Goal: Check status

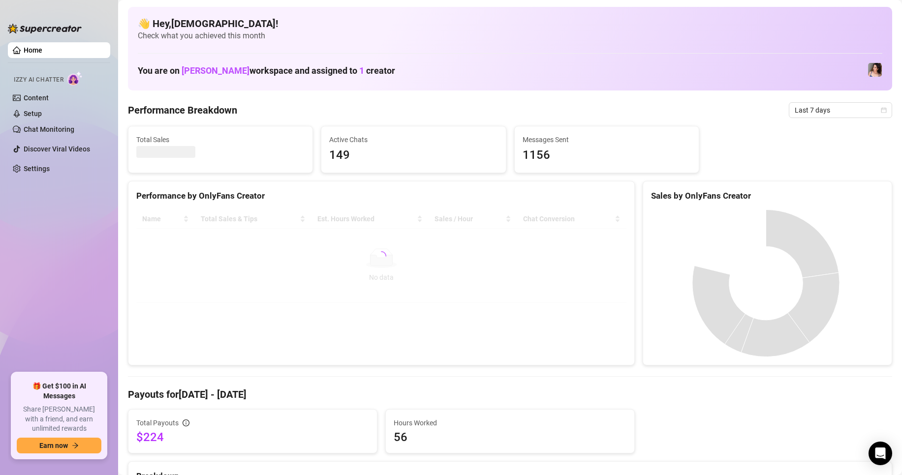
click at [837, 110] on span "Last 7 days" at bounding box center [839, 110] width 91 height 15
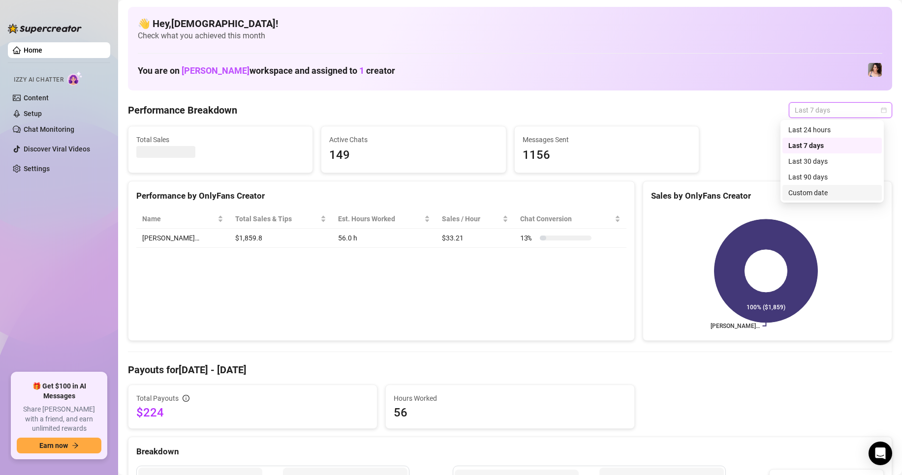
click at [815, 195] on div "Custom date" at bounding box center [832, 192] width 88 height 11
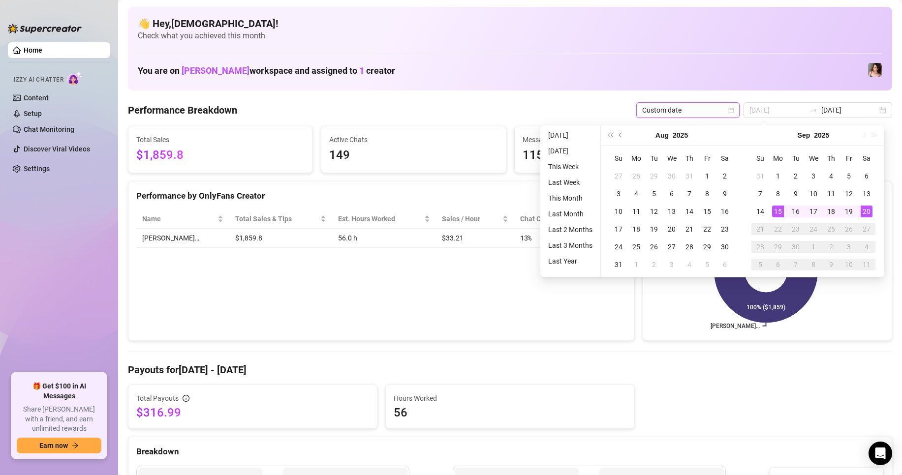
type input "[DATE]"
drag, startPoint x: 784, startPoint y: 208, endPoint x: 840, endPoint y: 219, distance: 57.3
click at [785, 208] on td "15" at bounding box center [778, 212] width 18 height 18
type input "[DATE]"
click at [873, 210] on td "20" at bounding box center [866, 212] width 18 height 18
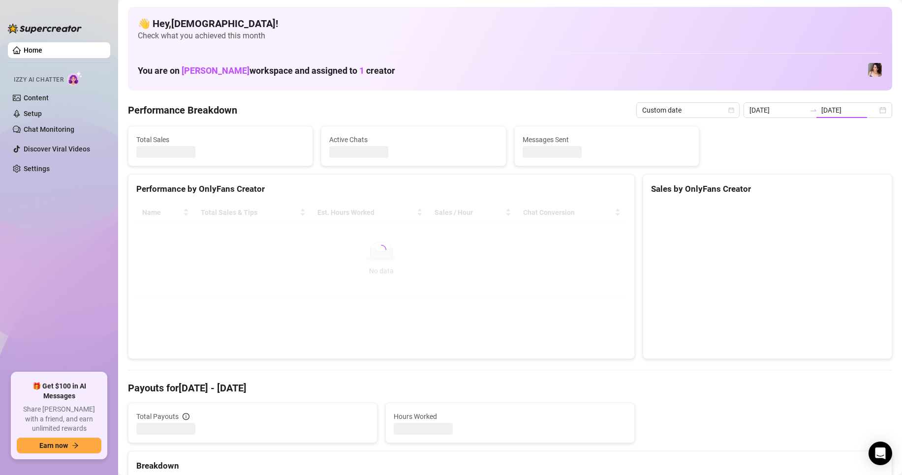
type input "[DATE]"
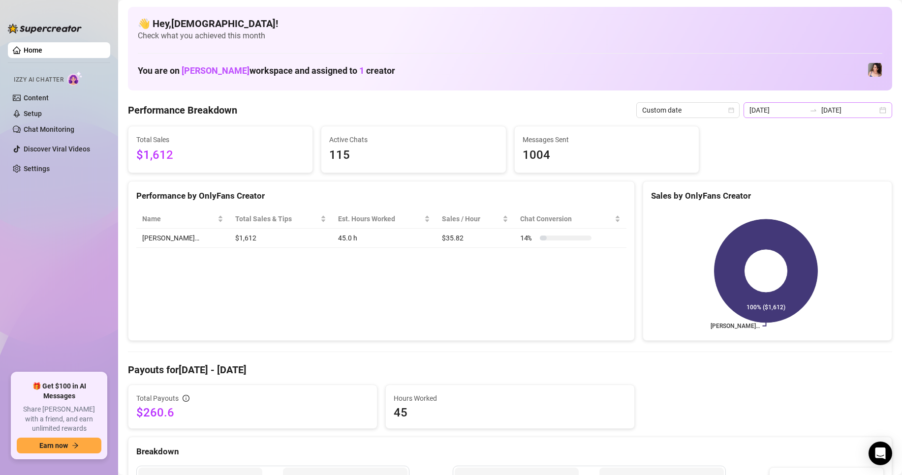
click at [878, 114] on div "[DATE] [DATE]" at bounding box center [817, 110] width 149 height 16
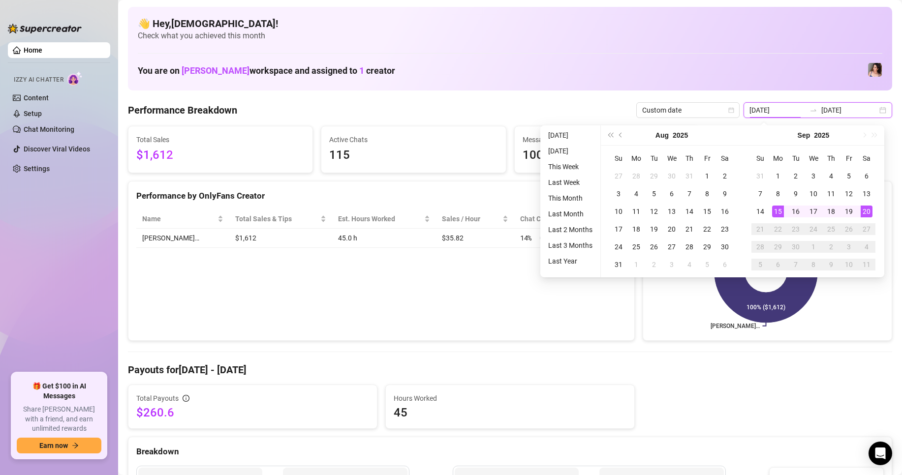
type input "[DATE]"
click at [781, 208] on div "15" at bounding box center [778, 212] width 12 height 12
type input "[DATE]"
click at [863, 210] on div "20" at bounding box center [866, 212] width 12 height 12
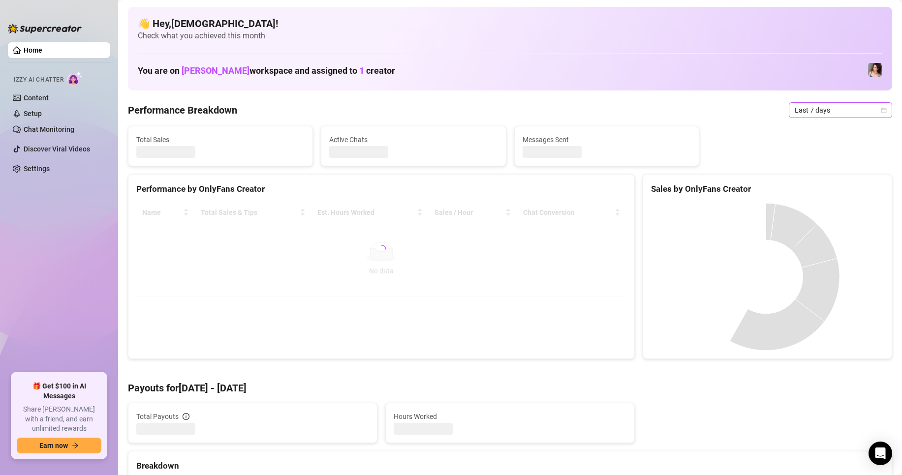
click at [827, 111] on span "Last 7 days" at bounding box center [839, 110] width 91 height 15
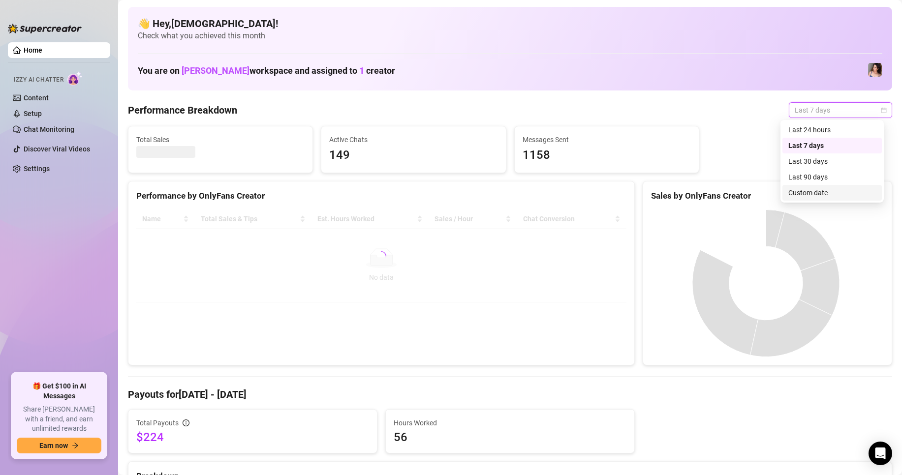
click at [827, 195] on div "Custom date" at bounding box center [832, 192] width 88 height 11
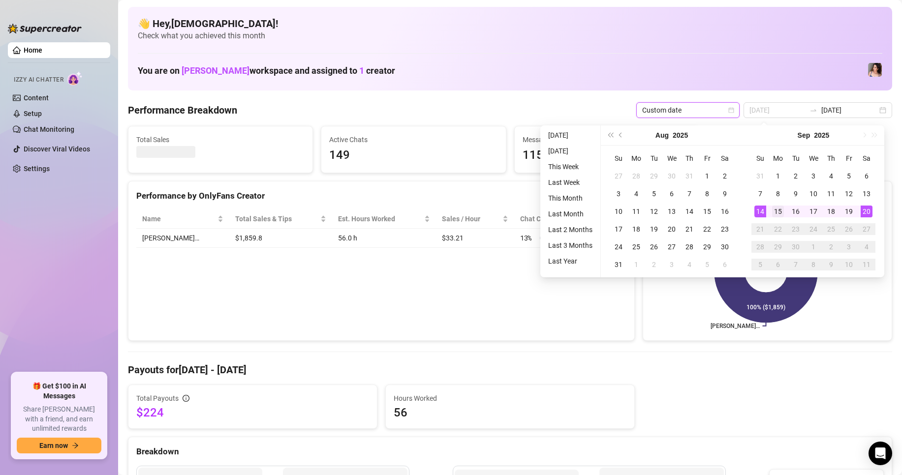
type input "[DATE]"
click at [777, 208] on div "15" at bounding box center [778, 212] width 12 height 12
type input "[DATE]"
click at [862, 213] on div "20" at bounding box center [866, 212] width 12 height 12
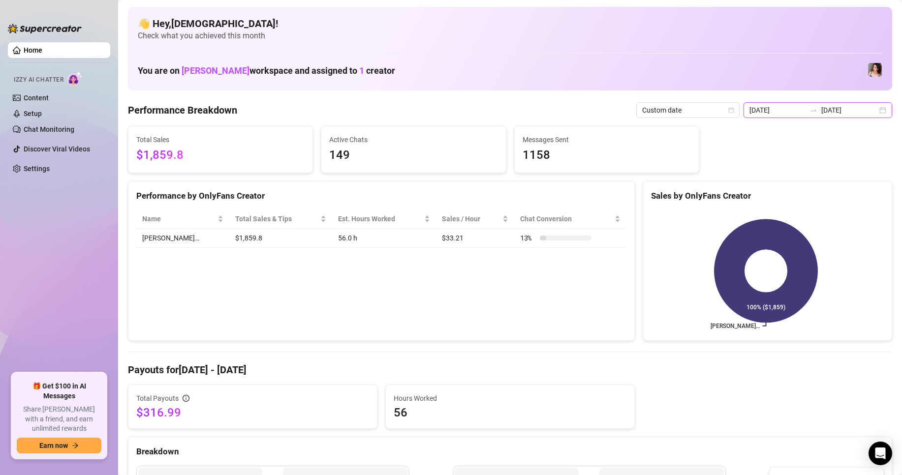
click at [777, 113] on input "[DATE]" at bounding box center [777, 110] width 56 height 11
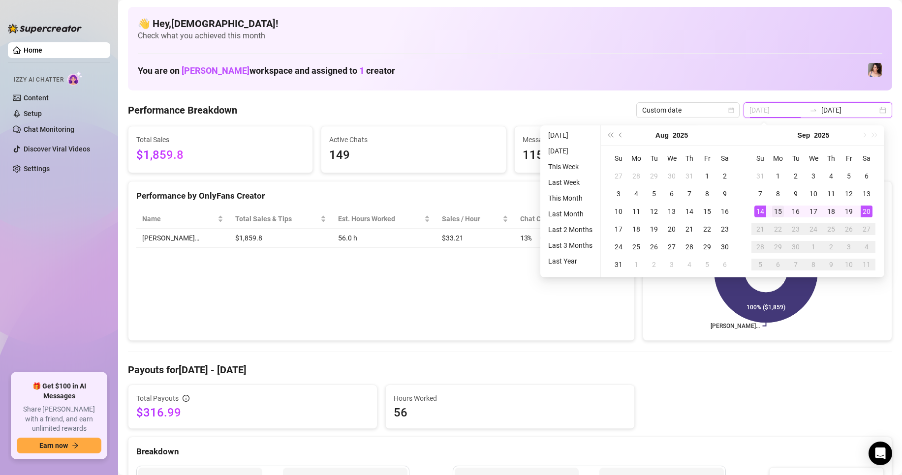
type input "[DATE]"
click at [780, 209] on div "15" at bounding box center [778, 212] width 12 height 12
type input "[DATE]"
click at [869, 213] on div "20" at bounding box center [866, 212] width 12 height 12
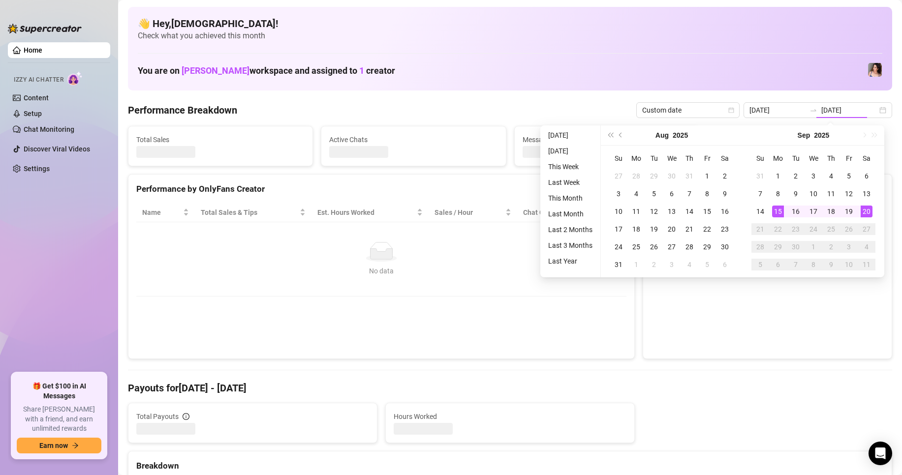
type input "[DATE]"
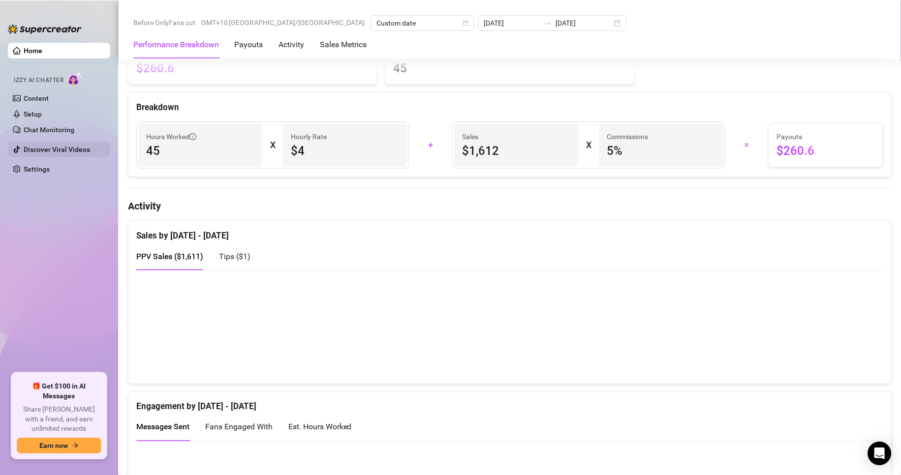
scroll to position [344, 0]
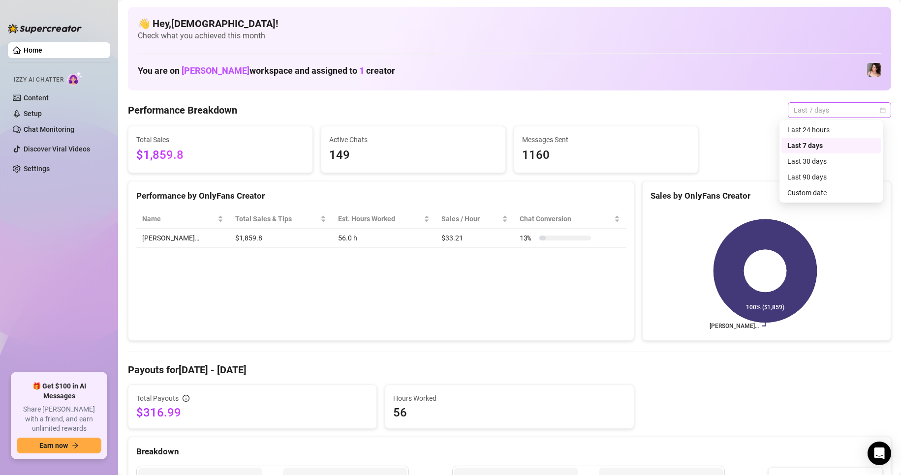
click at [793, 107] on span "Last 7 days" at bounding box center [838, 110] width 91 height 15
click at [806, 192] on div "Custom date" at bounding box center [831, 192] width 88 height 11
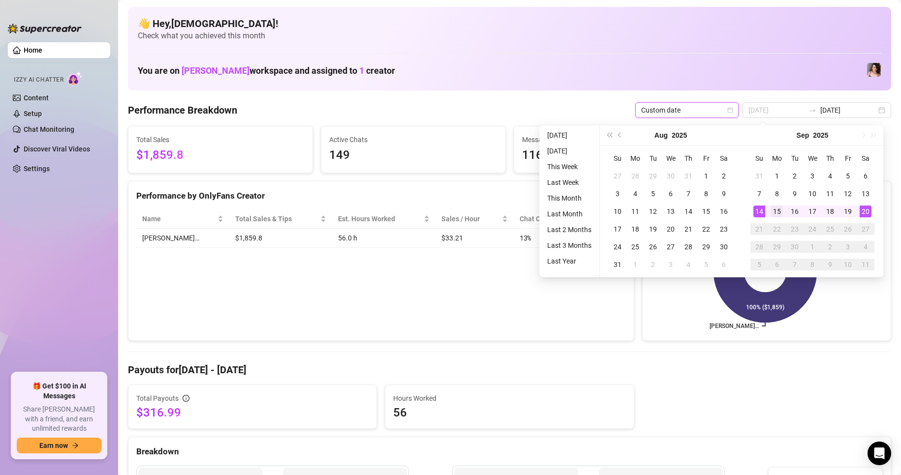
type input "[DATE]"
click at [773, 211] on div "15" at bounding box center [777, 212] width 12 height 12
type input "[DATE]"
click at [861, 209] on div "20" at bounding box center [865, 212] width 12 height 12
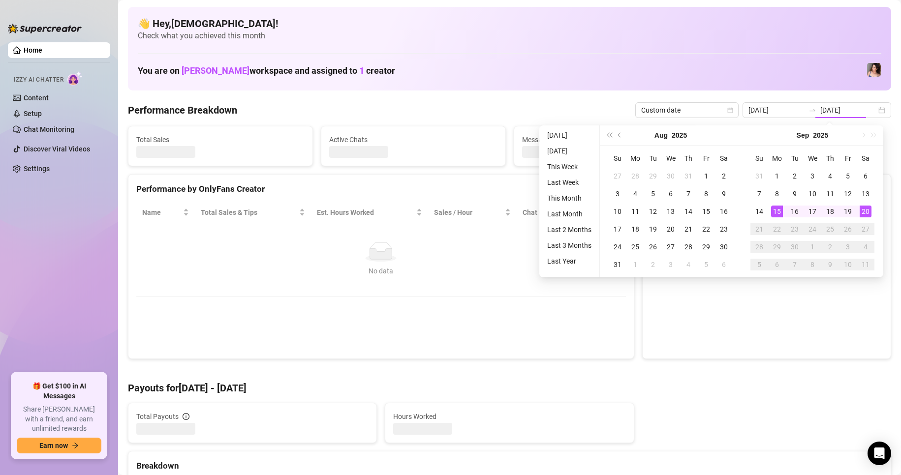
type input "[DATE]"
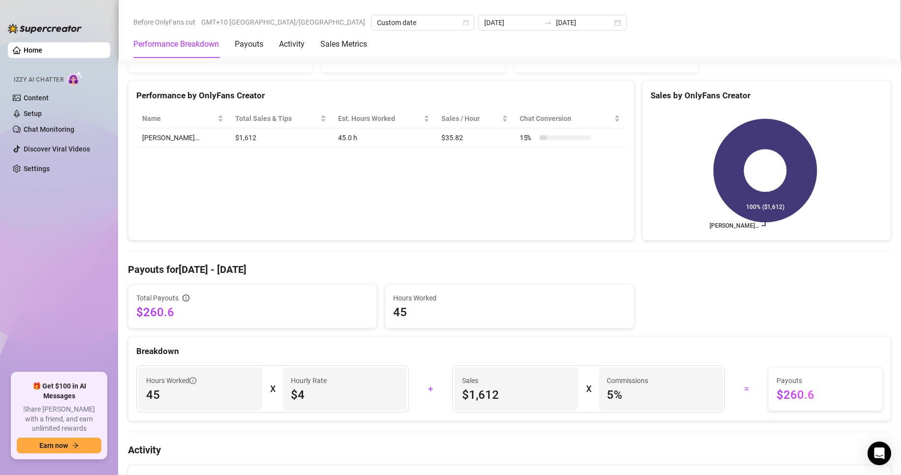
scroll to position [197, 0]
